Goal: Information Seeking & Learning: Check status

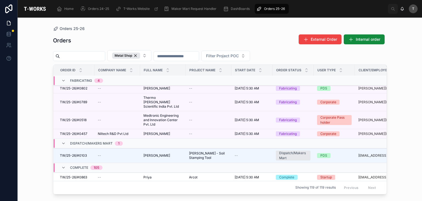
scroll to position [195, 0]
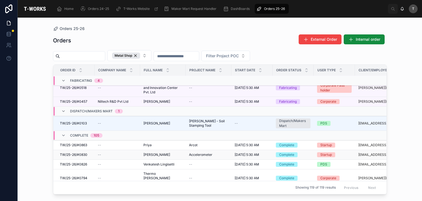
click at [84, 152] on span "TW/25-26/#0830" at bounding box center [74, 154] width 28 height 4
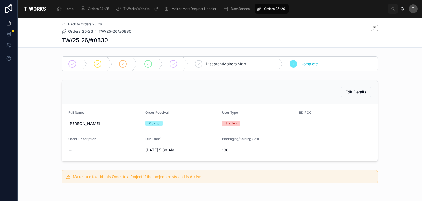
scroll to position [165, 0]
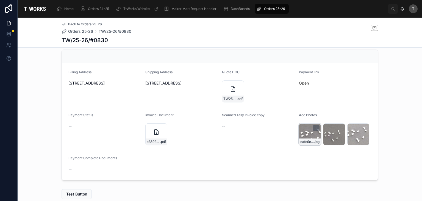
click at [310, 132] on div "cafc9e77-22e5-4384-a170-81df565ce48f-IMG-20250904-WA0002 .jpg" at bounding box center [310, 134] width 22 height 22
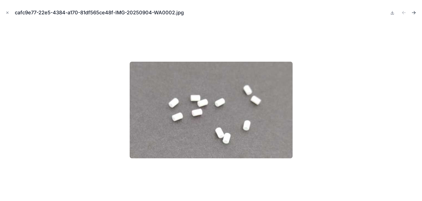
click at [415, 13] on icon "Next file" at bounding box center [414, 13] width 3 height 0
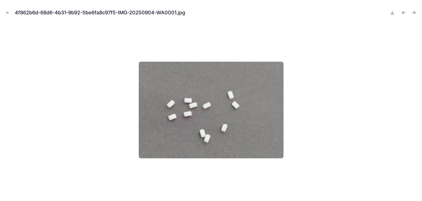
click at [415, 13] on icon "Next file" at bounding box center [414, 13] width 3 height 0
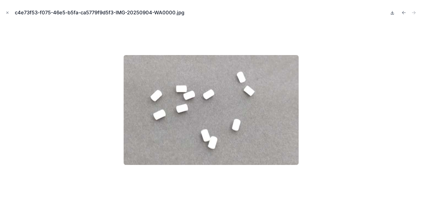
click at [391, 13] on icon at bounding box center [393, 12] width 4 height 4
click at [402, 13] on icon "Previous file" at bounding box center [405, 13] width 6 height 6
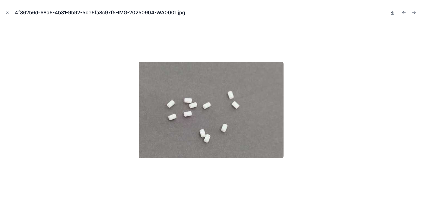
click at [394, 13] on icon at bounding box center [393, 12] width 4 height 4
click at [9, 12] on icon "Close modal" at bounding box center [8, 13] width 4 height 4
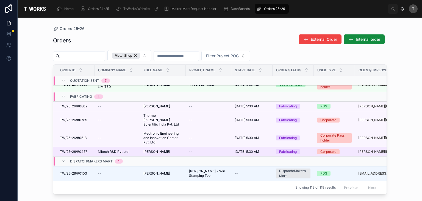
scroll to position [126, 0]
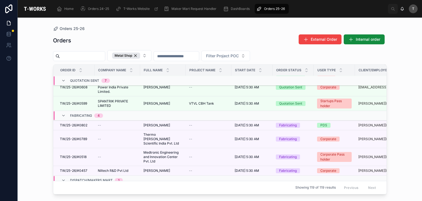
click at [418, 50] on div "Orders 25-26 Orders External Order Internal order Metal Shop Filter Project POC…" at bounding box center [220, 109] width 405 height 183
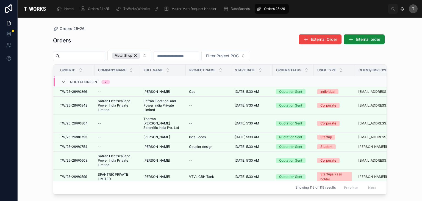
scroll to position [0, 0]
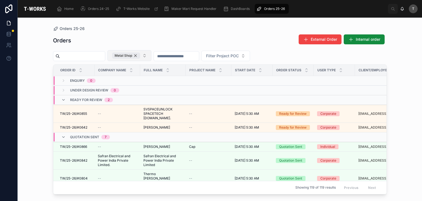
click at [140, 53] on div "Metal Shop" at bounding box center [126, 56] width 28 height 6
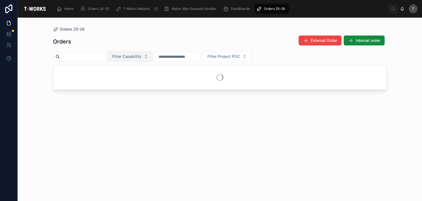
click at [151, 53] on button "Filter Capability" at bounding box center [130, 56] width 45 height 10
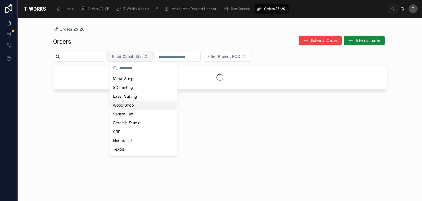
click at [132, 105] on div "Wood Shop" at bounding box center [144, 105] width 66 height 9
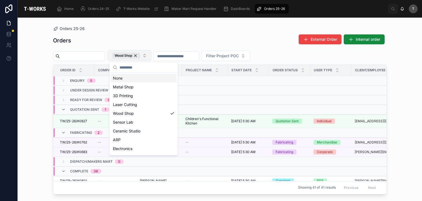
click at [133, 40] on div "Orders External Order Internal order" at bounding box center [220, 40] width 334 height 13
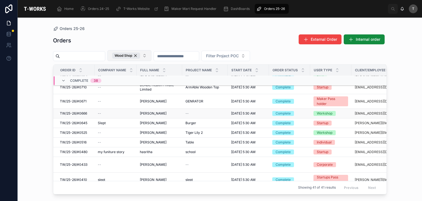
scroll to position [83, 0]
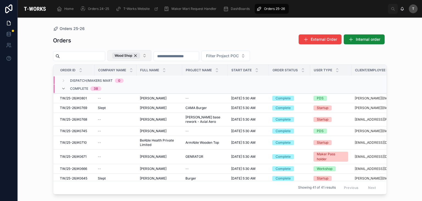
click at [77, 87] on span "Complete" at bounding box center [79, 88] width 18 height 4
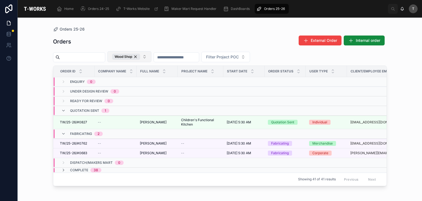
scroll to position [0, 0]
